Goal: Information Seeking & Learning: Learn about a topic

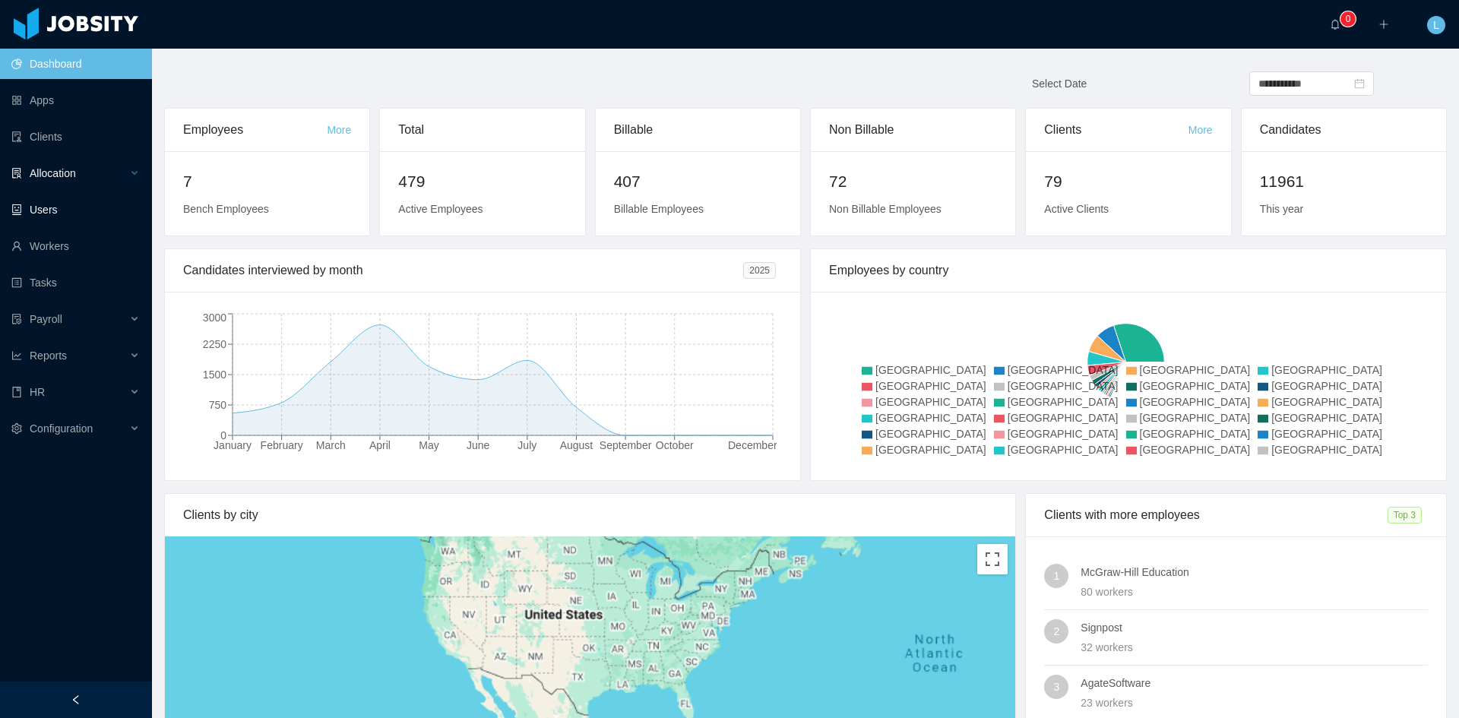
click at [120, 178] on div "Allocation" at bounding box center [76, 173] width 152 height 30
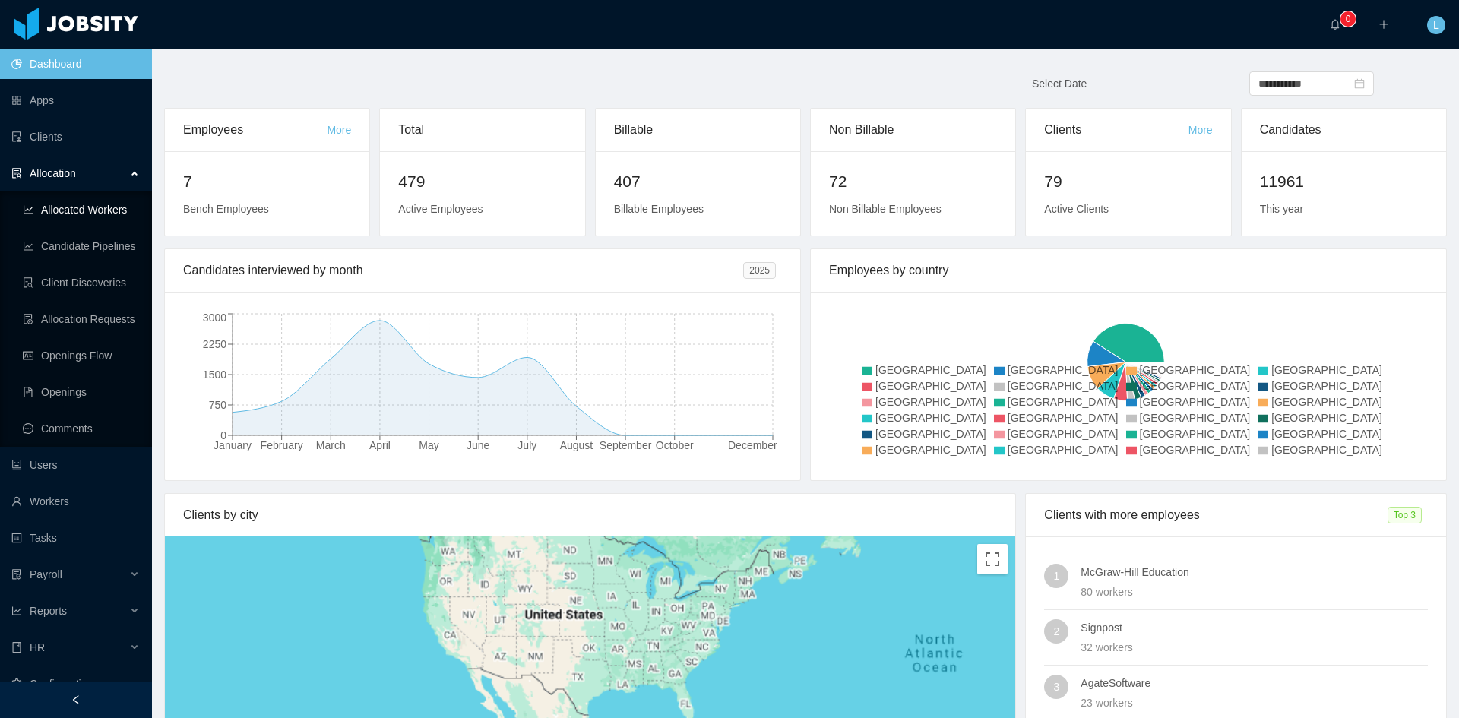
click at [116, 209] on link "Allocated Workers" at bounding box center [81, 210] width 117 height 30
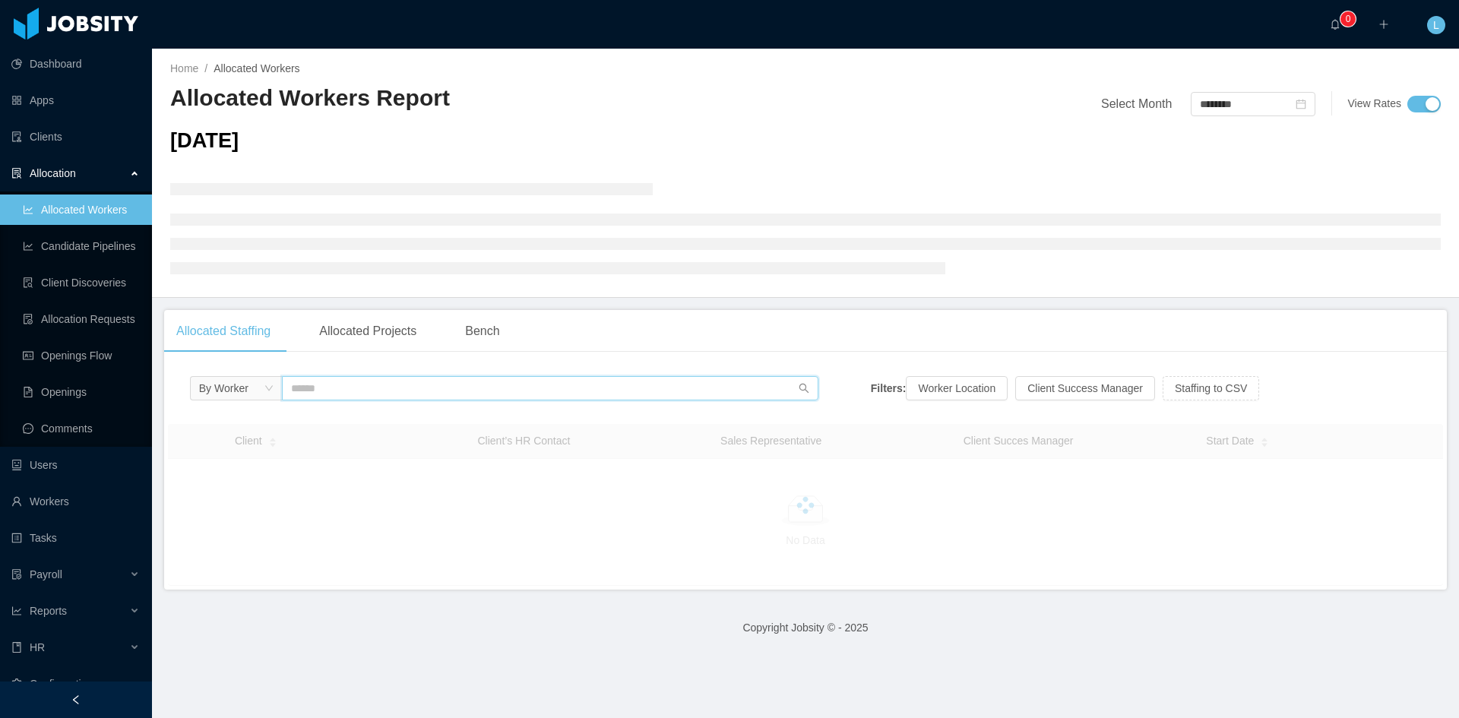
click at [505, 396] on input "text" at bounding box center [550, 388] width 537 height 24
type input "*****"
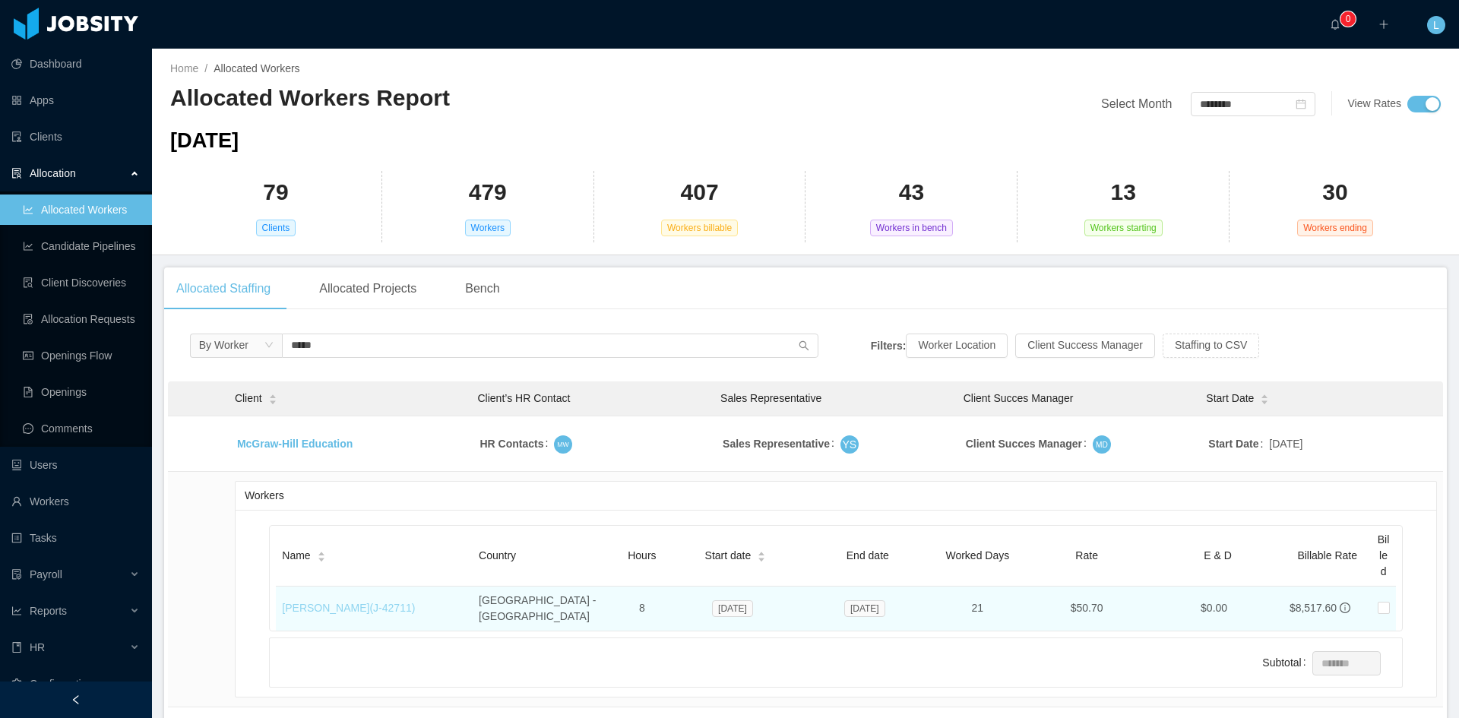
click at [350, 602] on link "[PERSON_NAME] (J- 42711 )" at bounding box center [348, 608] width 133 height 12
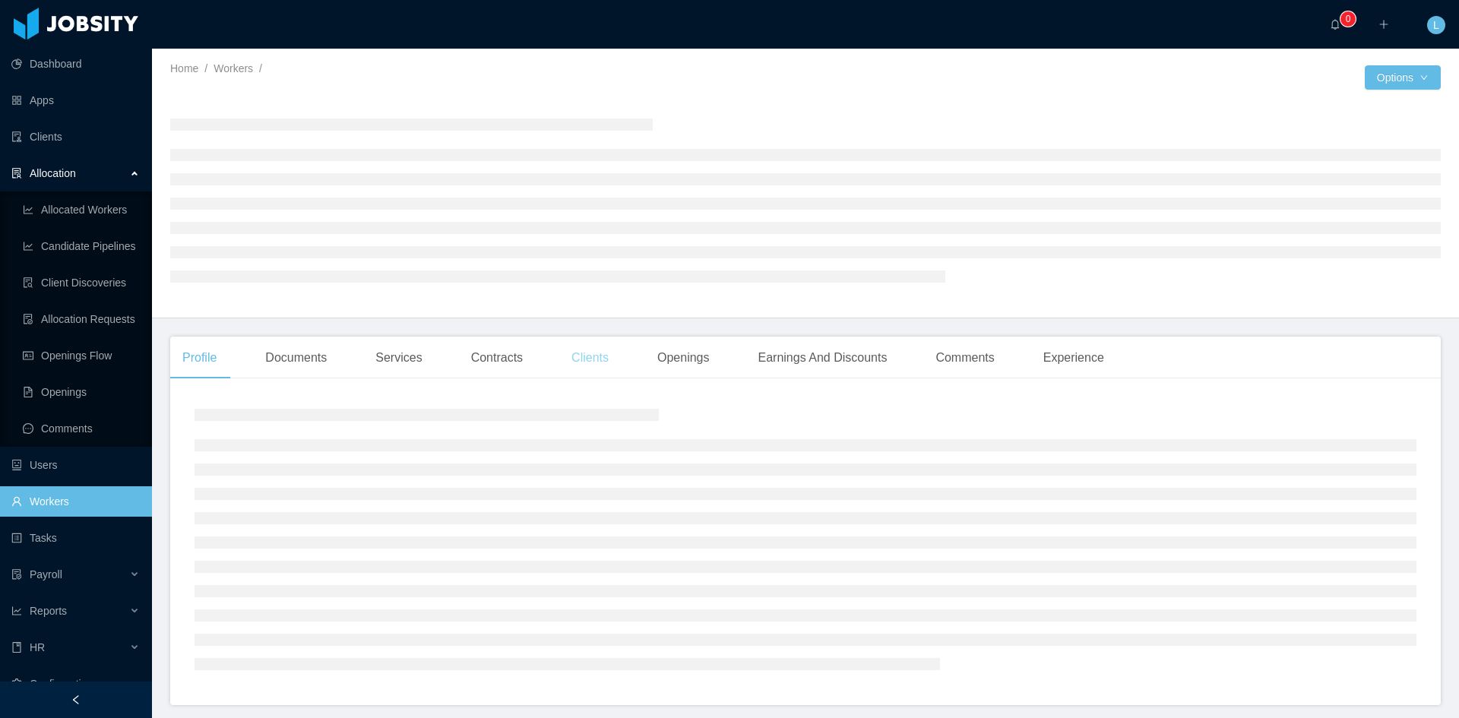
click at [596, 351] on div "Clients" at bounding box center [590, 358] width 62 height 43
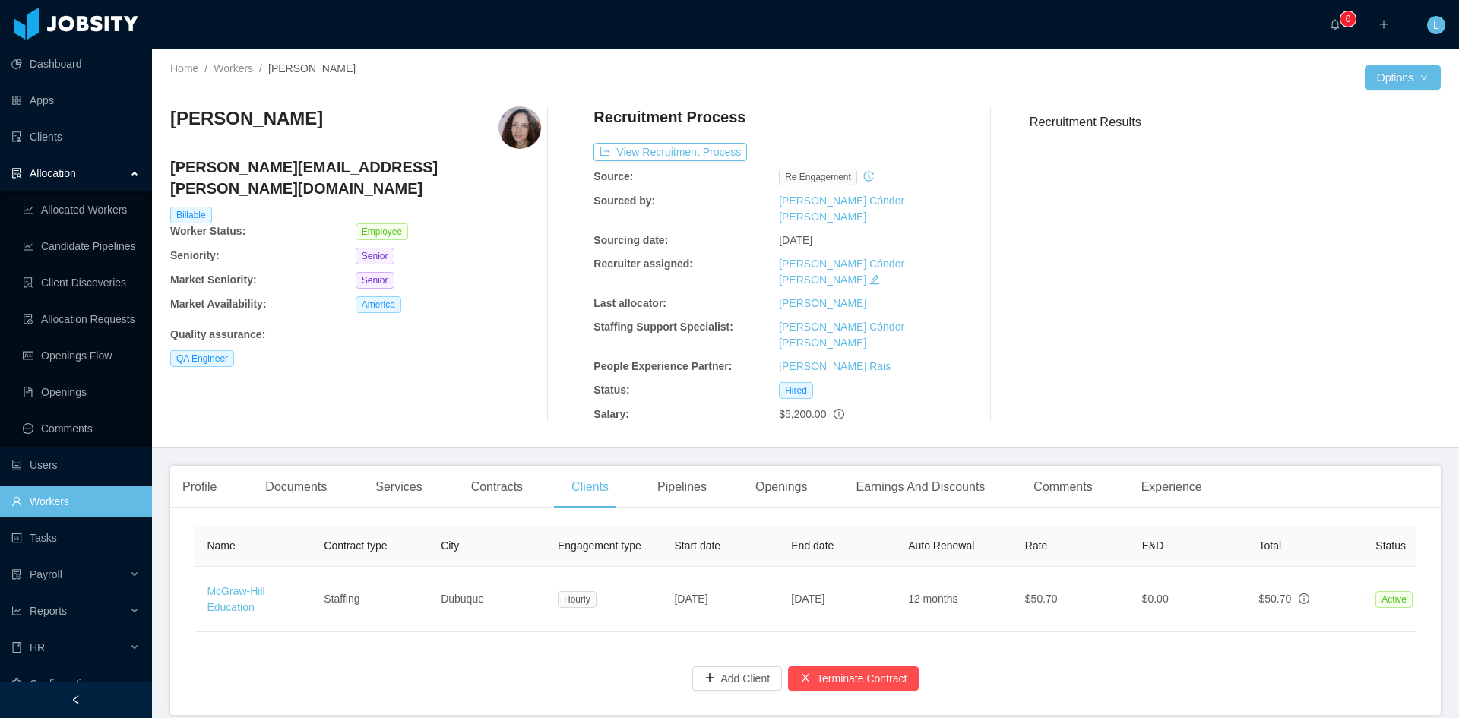
scroll to position [31, 0]
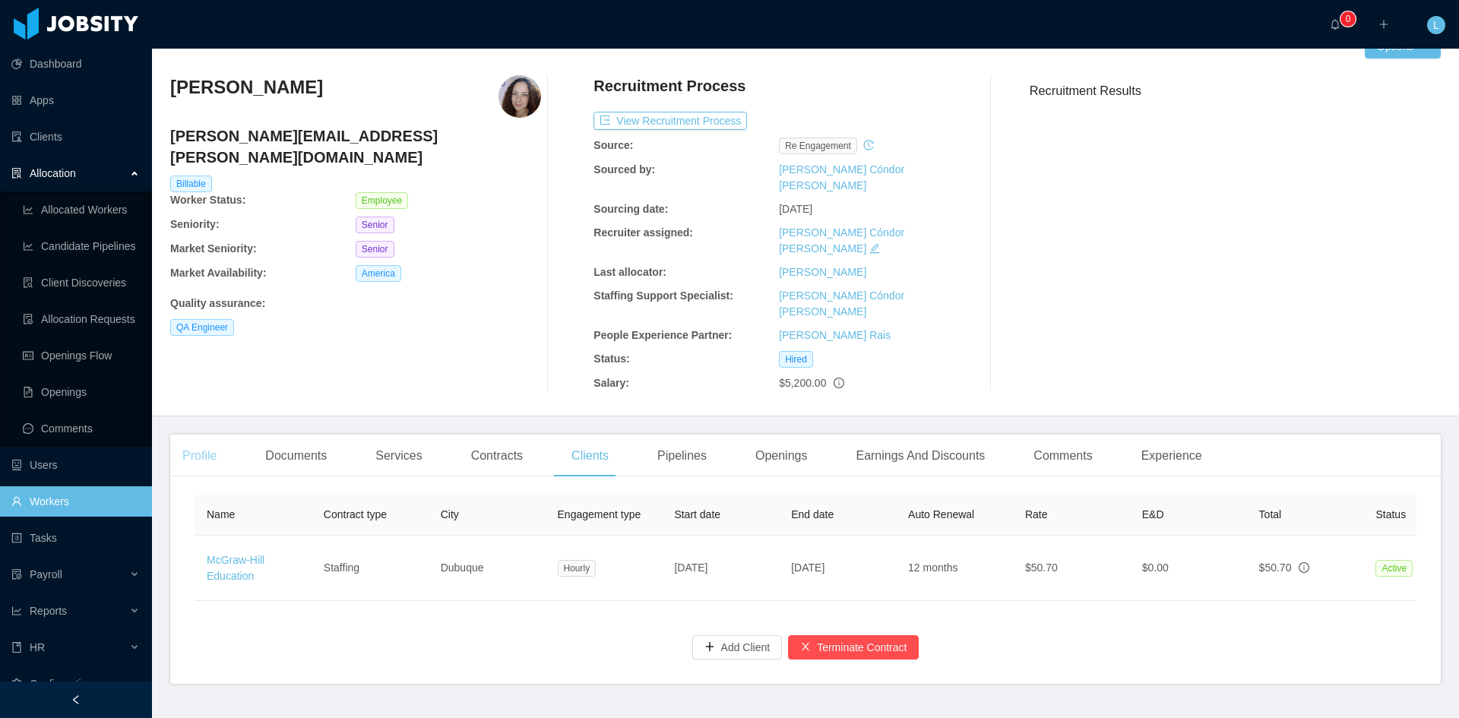
click at [227, 435] on div "Profile" at bounding box center [199, 456] width 59 height 43
